Goal: Information Seeking & Learning: Find specific fact

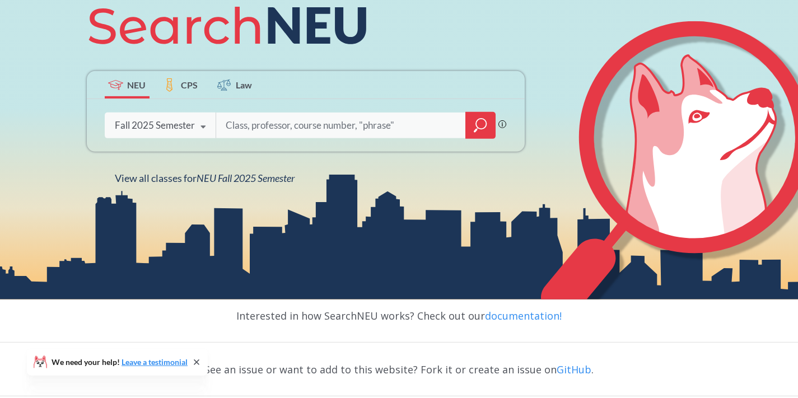
scroll to position [137, 0]
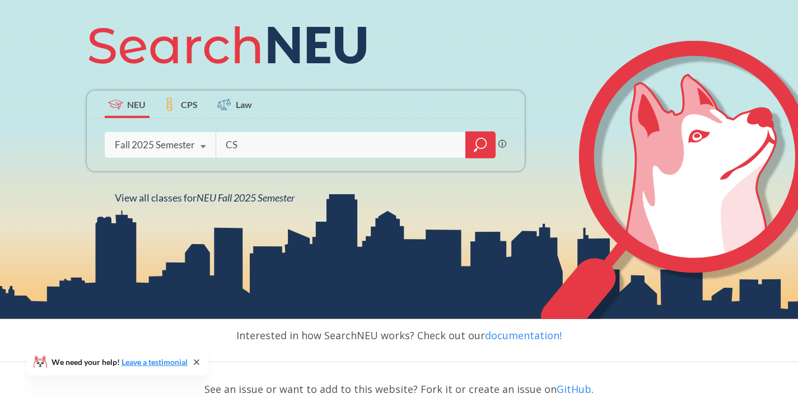
type input "CS"
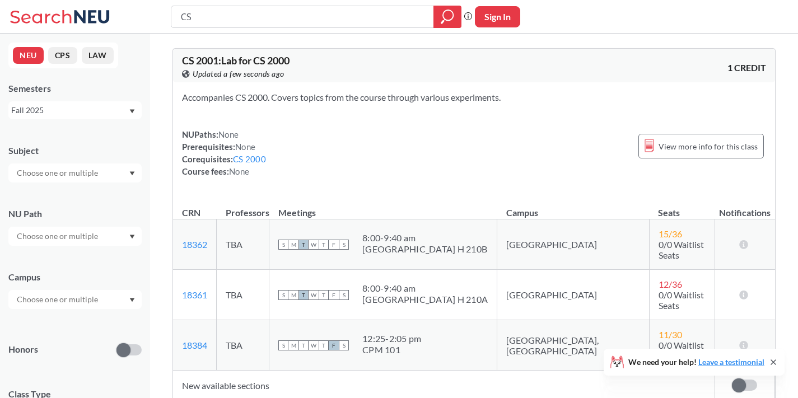
click at [76, 304] on input "text" at bounding box center [58, 299] width 94 height 13
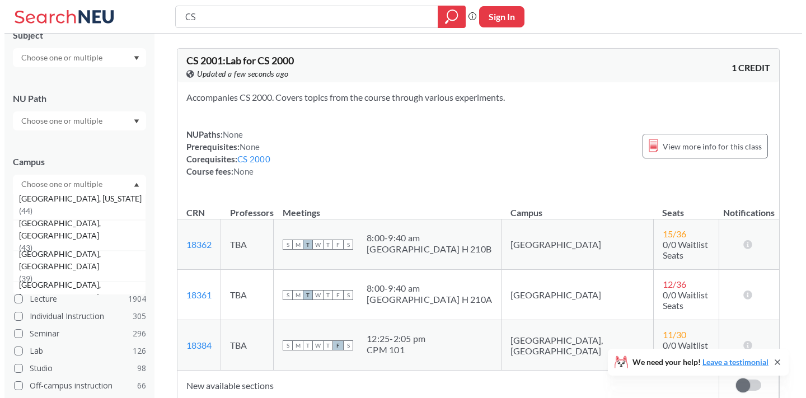
scroll to position [177, 0]
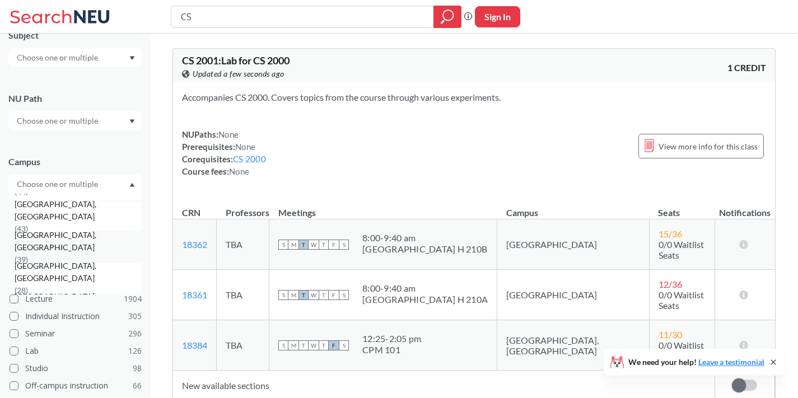
click at [88, 252] on div "[GEOGRAPHIC_DATA], [GEOGRAPHIC_DATA] ( 39 )" at bounding box center [78, 247] width 126 height 37
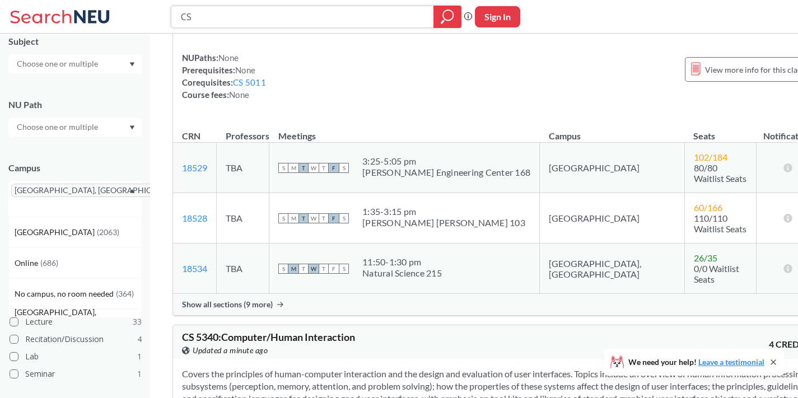
scroll to position [1997, 0]
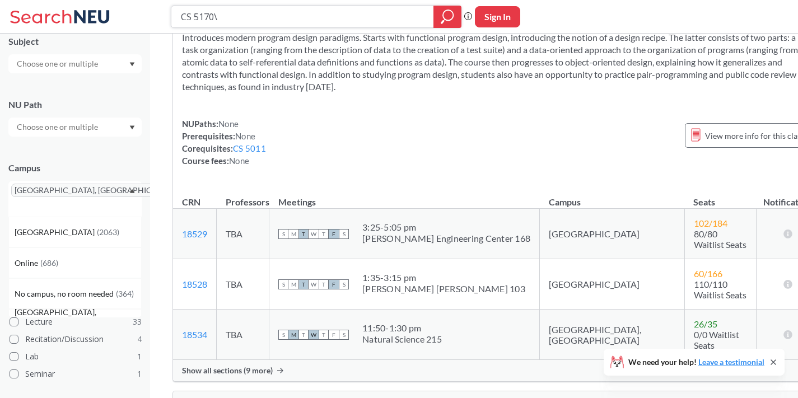
type input "CS 5170"
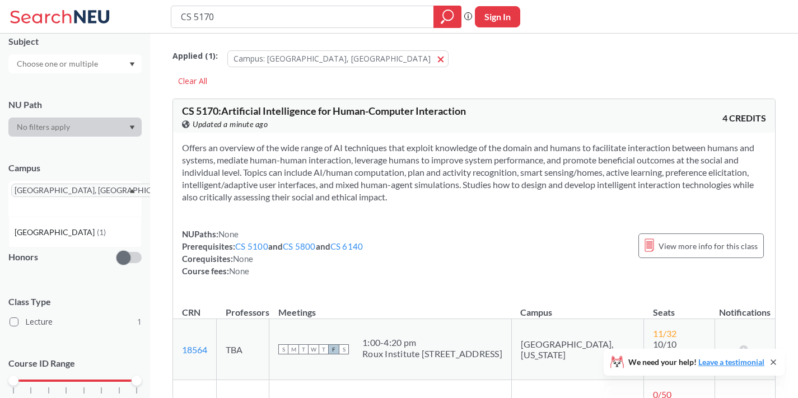
click at [273, 22] on input "CS 5170" at bounding box center [303, 16] width 246 height 19
